Goal: Task Accomplishment & Management: Manage account settings

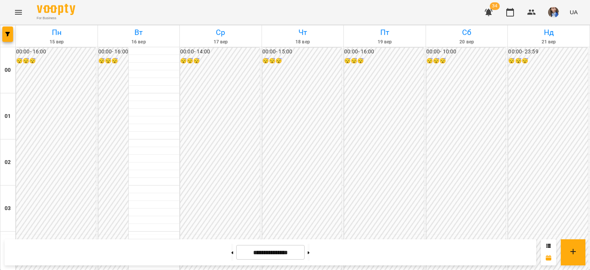
drag, startPoint x: 0, startPoint y: 0, endPoint x: 475, endPoint y: 87, distance: 482.9
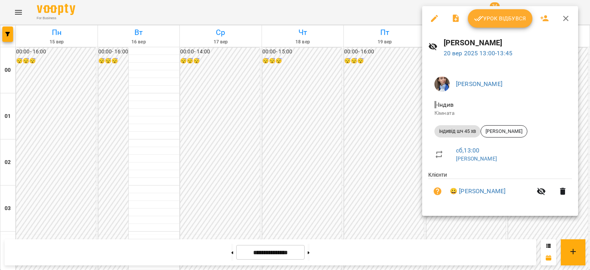
scroll to position [576, 0]
click at [507, 21] on span "Урок відбувся" at bounding box center [500, 18] width 52 height 9
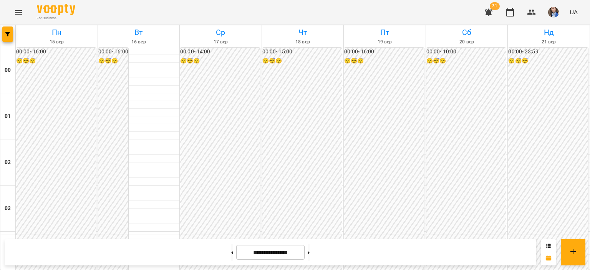
scroll to position [807, 0]
click at [310, 249] on button at bounding box center [309, 252] width 2 height 17
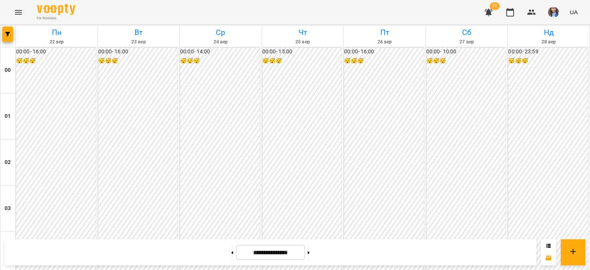
scroll to position [918, 0]
drag, startPoint x: 219, startPoint y: 255, endPoint x: 231, endPoint y: 222, distance: 35.0
click at [231, 255] on button at bounding box center [232, 252] width 2 height 17
type input "**********"
